Goal: Task Accomplishment & Management: Manage account settings

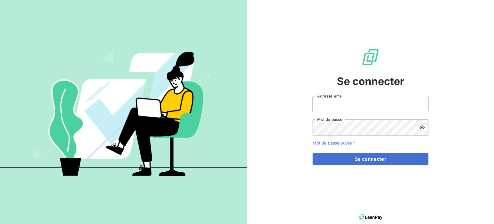
click at [341, 100] on input "Adresse email" at bounding box center [371, 104] width 116 height 16
type input "[PERSON_NAME][EMAIL_ADDRESS][DOMAIN_NAME]"
click at [313, 153] on button "Se connecter" at bounding box center [371, 159] width 116 height 12
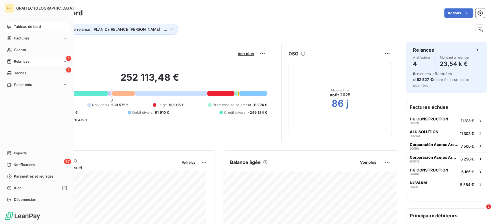
click at [24, 59] on span "Relances" at bounding box center [21, 61] width 15 height 5
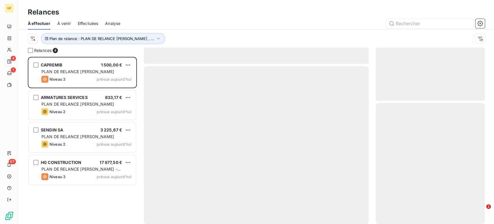
scroll to position [162, 104]
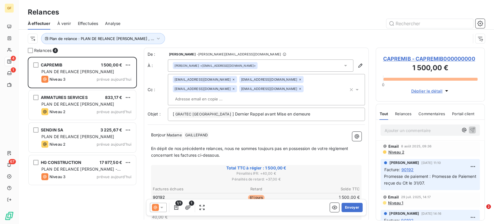
click at [232, 78] on icon at bounding box center [233, 79] width 3 height 3
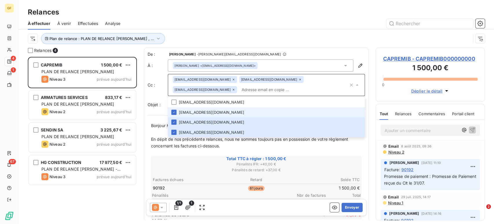
click at [232, 79] on icon at bounding box center [233, 79] width 3 height 3
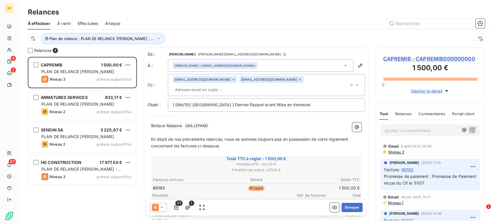
click at [232, 79] on icon at bounding box center [233, 79] width 3 height 3
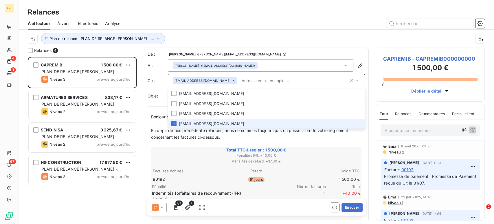
click at [232, 80] on icon at bounding box center [233, 80] width 3 height 3
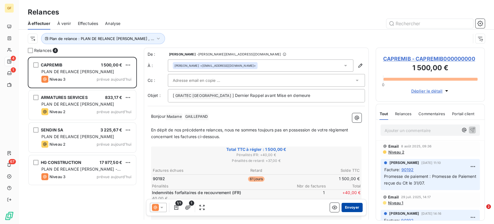
click at [345, 205] on button "Envoyer" at bounding box center [352, 206] width 21 height 9
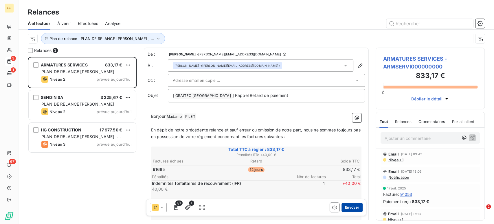
click at [344, 206] on button "Envoyer" at bounding box center [352, 206] width 21 height 9
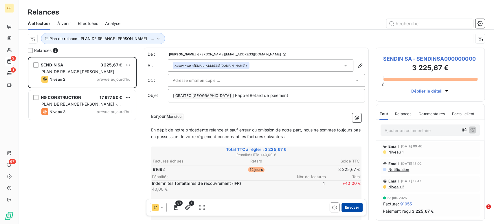
click at [347, 206] on button "Envoyer" at bounding box center [352, 206] width 21 height 9
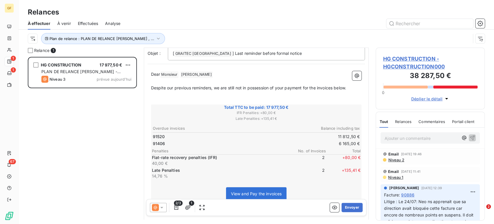
scroll to position [52, 0]
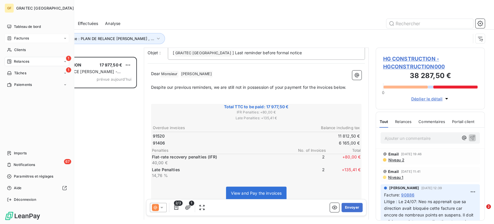
click at [19, 40] on span "Factures" at bounding box center [21, 38] width 15 height 5
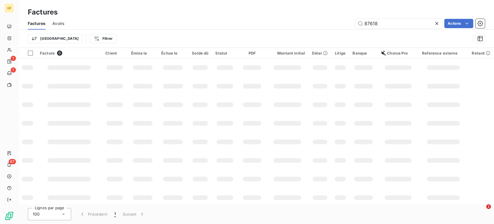
drag, startPoint x: 382, startPoint y: 23, endPoint x: 348, endPoint y: 22, distance: 34.5
click at [348, 22] on div "87618 Actions" at bounding box center [278, 23] width 414 height 9
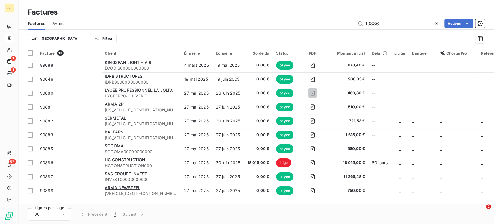
type input "90886"
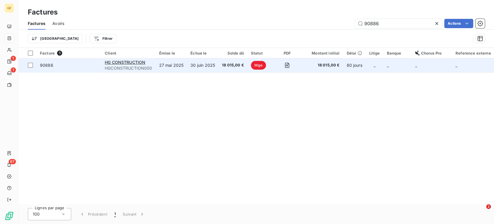
click at [179, 67] on td "27 mai 2025" at bounding box center [172, 65] width 32 height 14
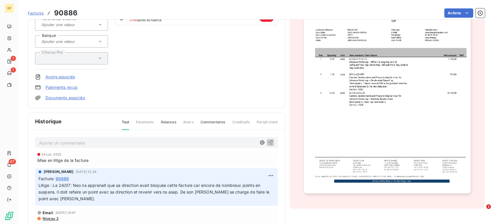
scroll to position [82, 0]
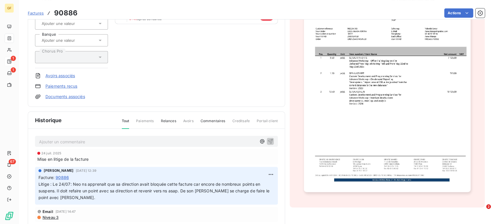
click at [37, 13] on span "Factures" at bounding box center [36, 13] width 16 height 5
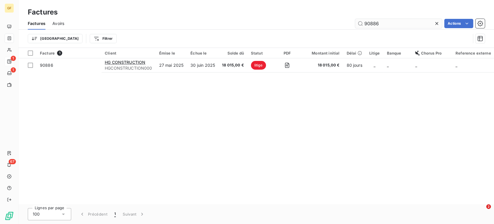
drag, startPoint x: 366, startPoint y: 21, endPoint x: 383, endPoint y: 21, distance: 16.8
click at [383, 21] on input "90886" at bounding box center [398, 23] width 87 height 9
type input "91520"
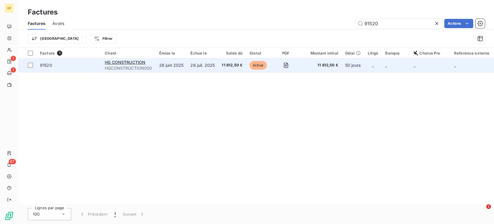
click at [181, 62] on td "26 juin 2025" at bounding box center [172, 65] width 32 height 14
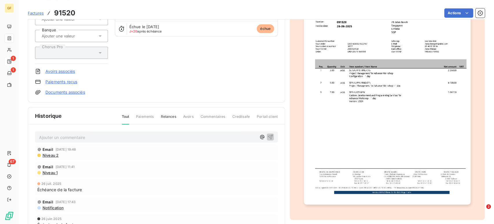
scroll to position [96, 0]
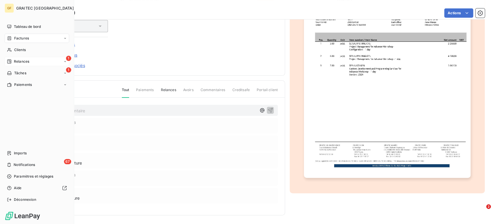
click at [21, 62] on span "Relances" at bounding box center [21, 61] width 15 height 5
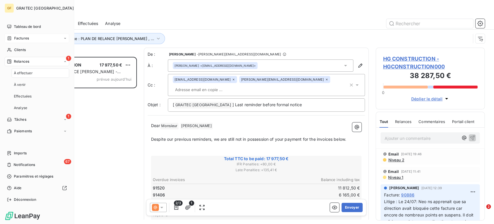
scroll to position [162, 104]
